Goal: Find specific page/section: Find specific page/section

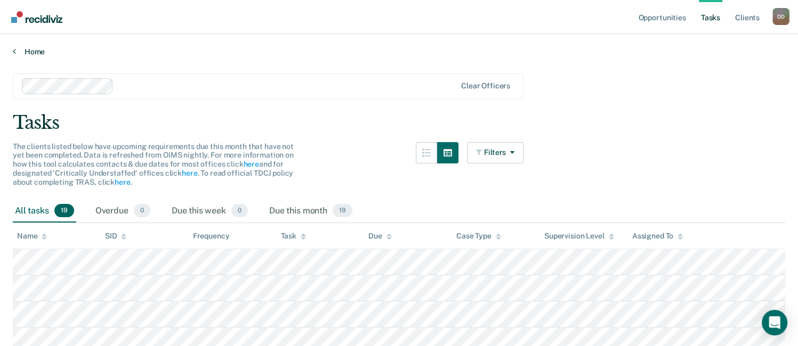
click at [26, 50] on link "Home" at bounding box center [399, 52] width 772 height 10
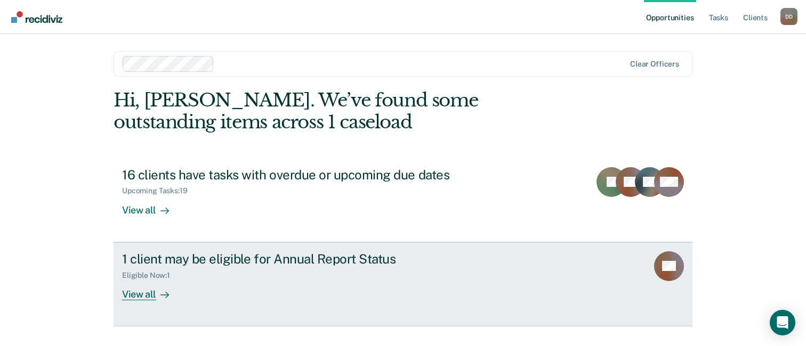
click at [144, 295] on div "View all" at bounding box center [152, 290] width 60 height 21
